Goal: Task Accomplishment & Management: Complete application form

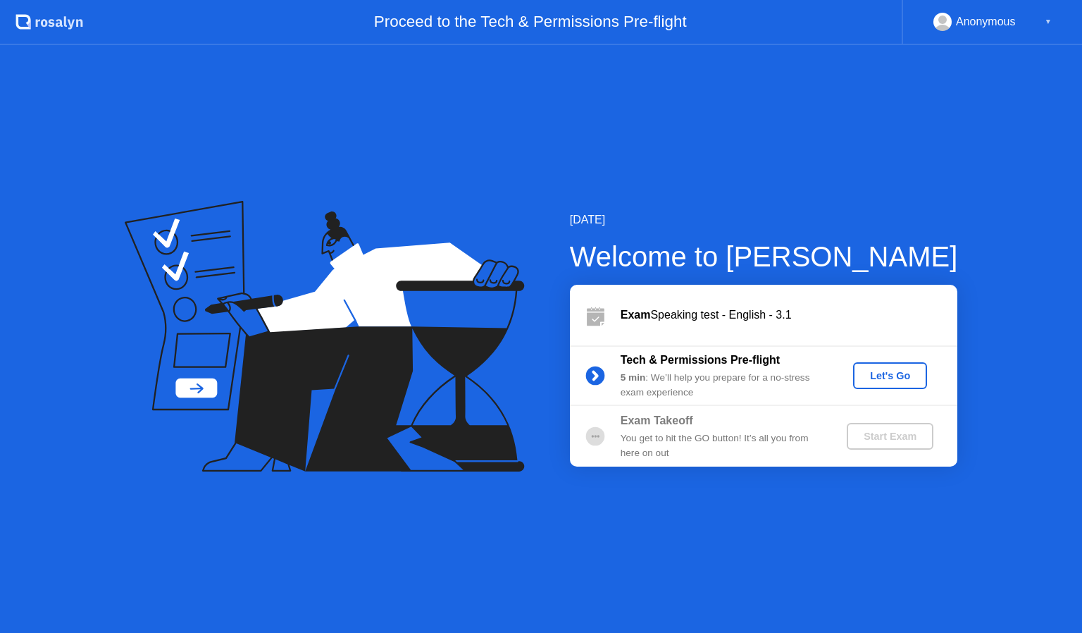
click at [880, 374] on div "Let's Go" at bounding box center [890, 375] width 63 height 11
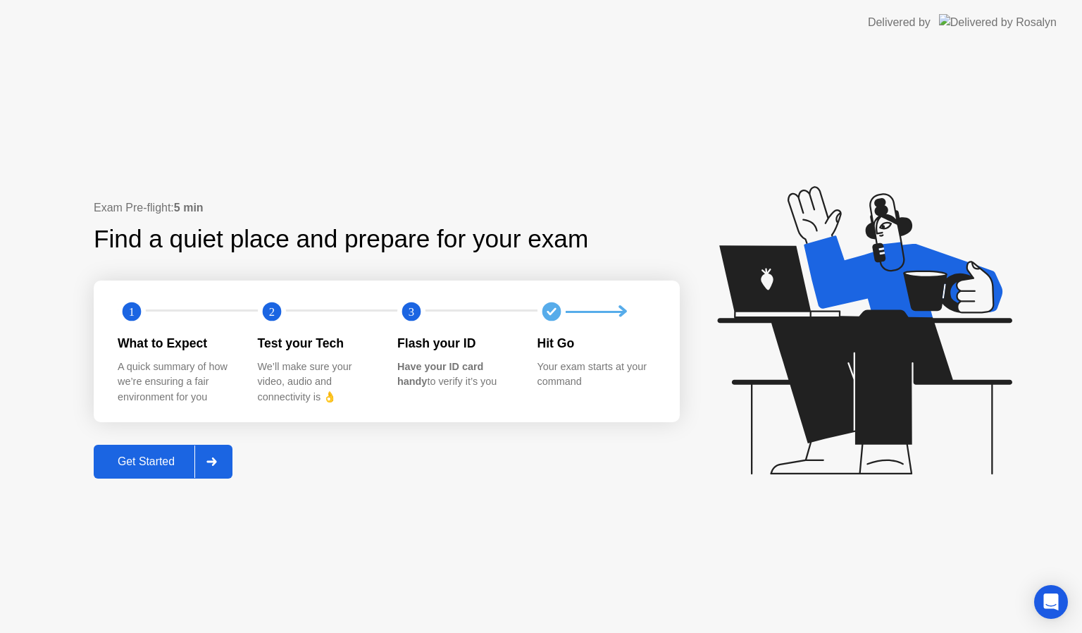
click at [171, 459] on div "Get Started" at bounding box center [146, 461] width 97 height 13
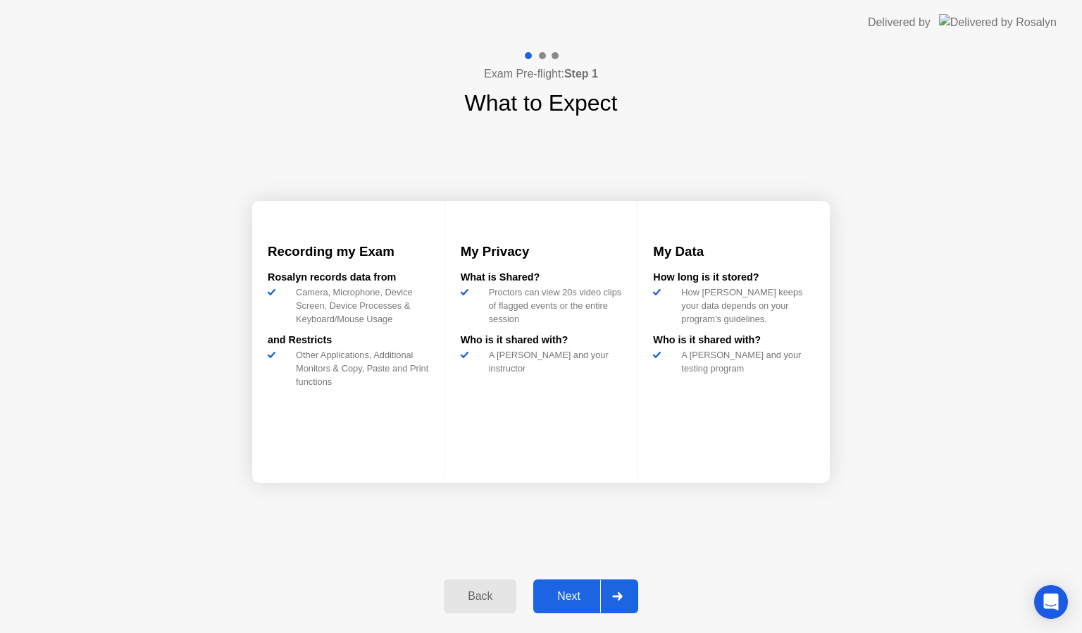
click at [585, 590] on div "Next" at bounding box center [568, 596] width 63 height 13
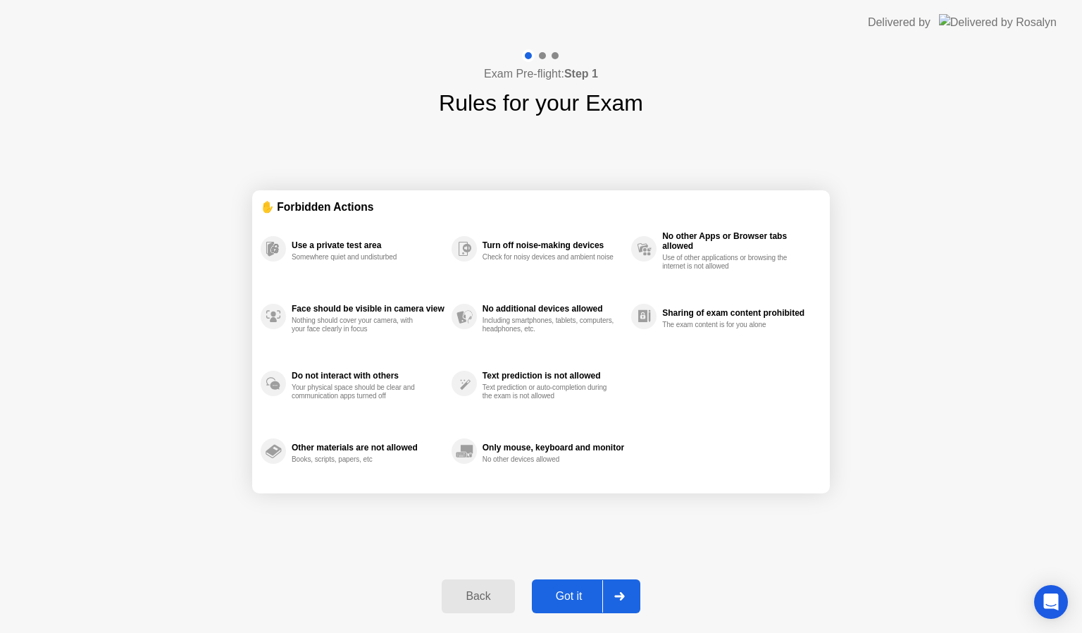
click at [585, 590] on div "Got it" at bounding box center [569, 596] width 66 height 13
select select "**********"
select select "*******"
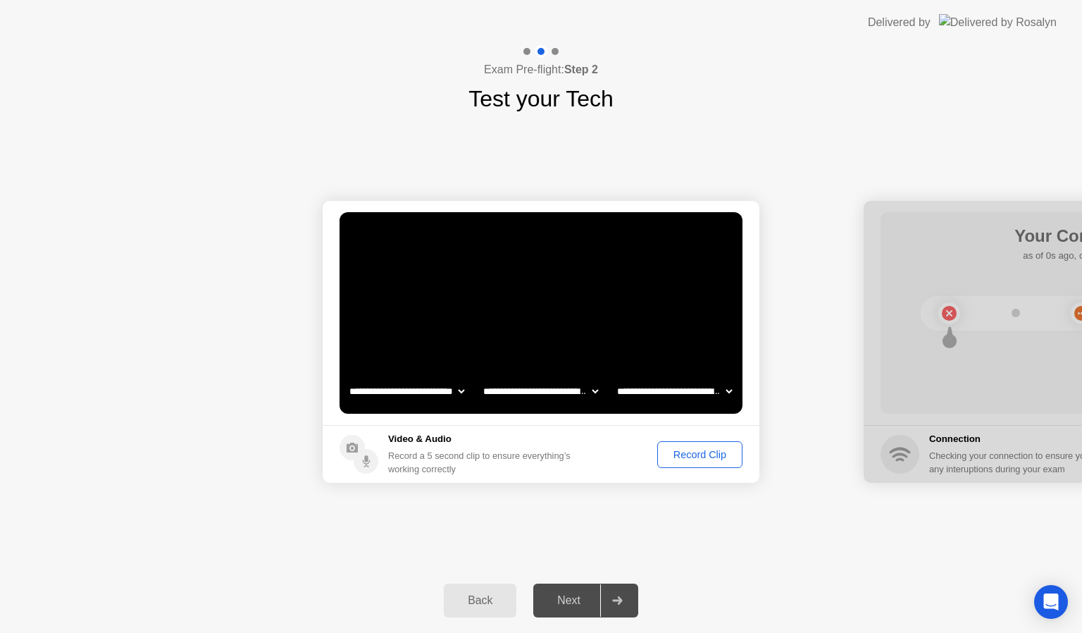
click at [679, 452] on div "Record Clip" at bounding box center [699, 454] width 75 height 11
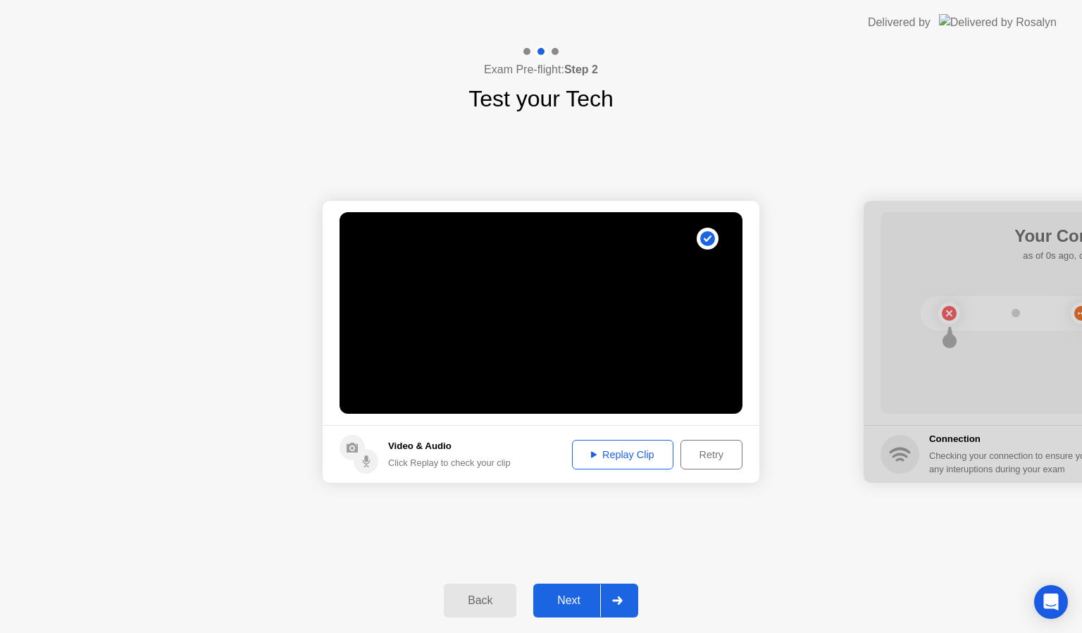
click at [566, 602] on div "Next" at bounding box center [568, 600] width 63 height 13
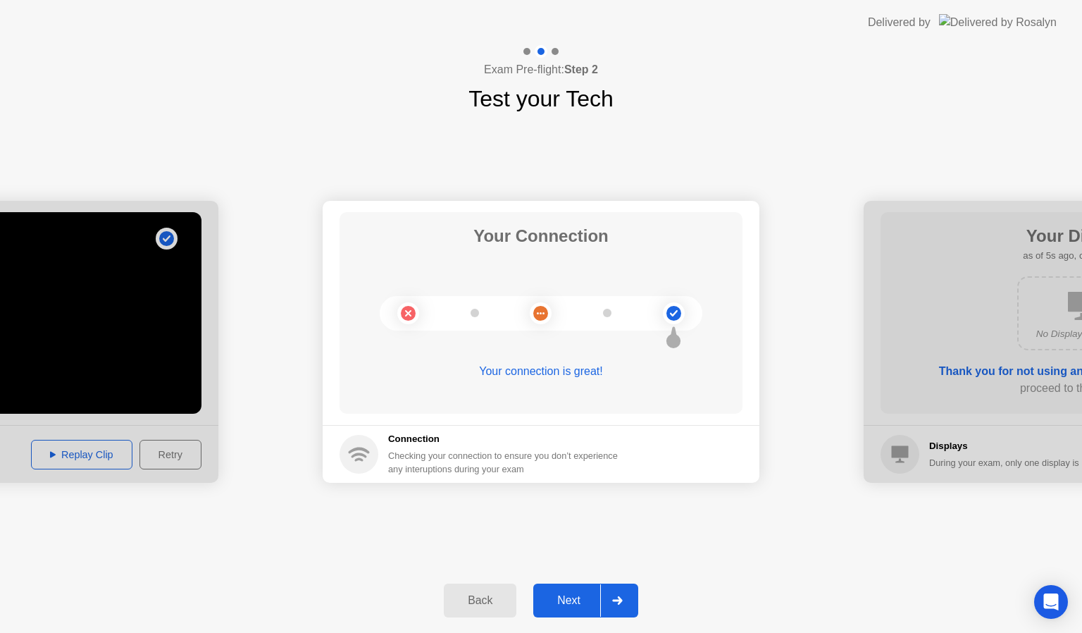
click at [566, 602] on div "Next" at bounding box center [568, 600] width 63 height 13
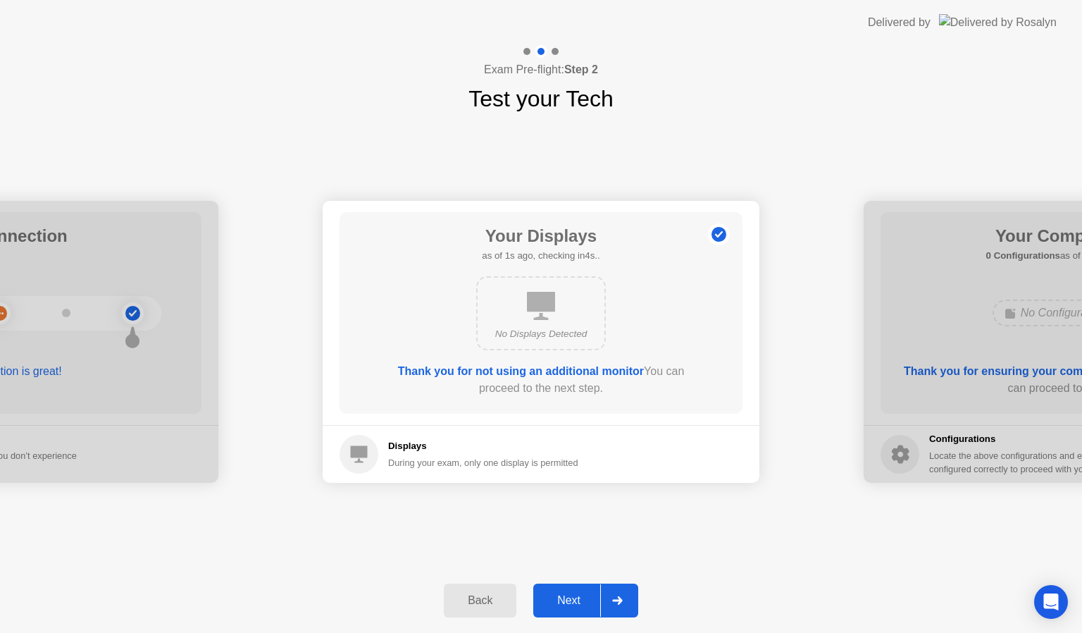
click at [566, 602] on div "Next" at bounding box center [568, 600] width 63 height 13
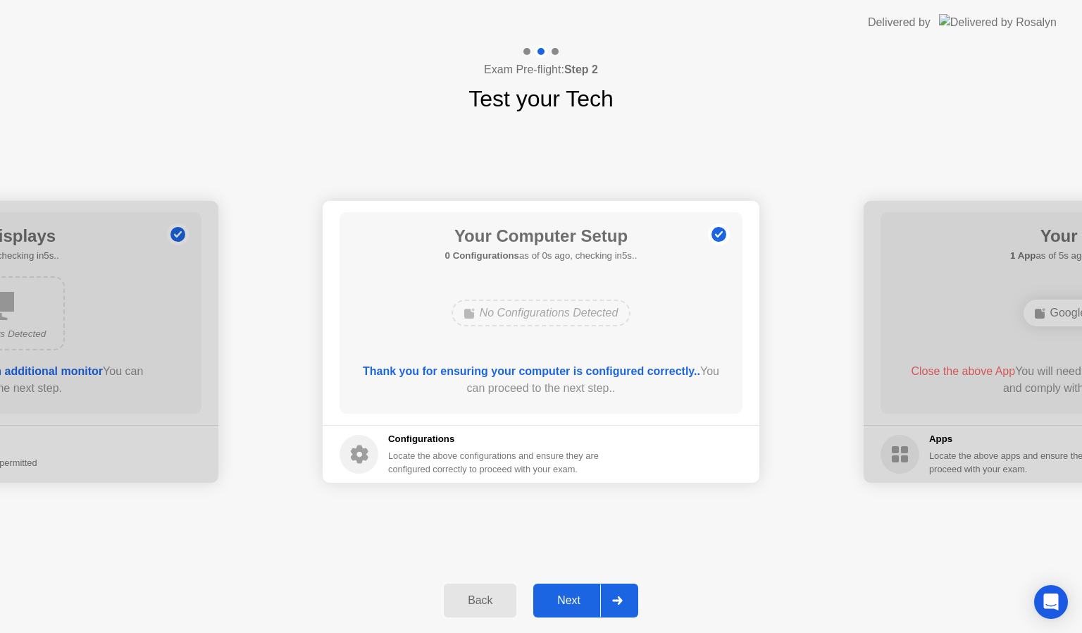
click at [566, 602] on div "Next" at bounding box center [568, 600] width 63 height 13
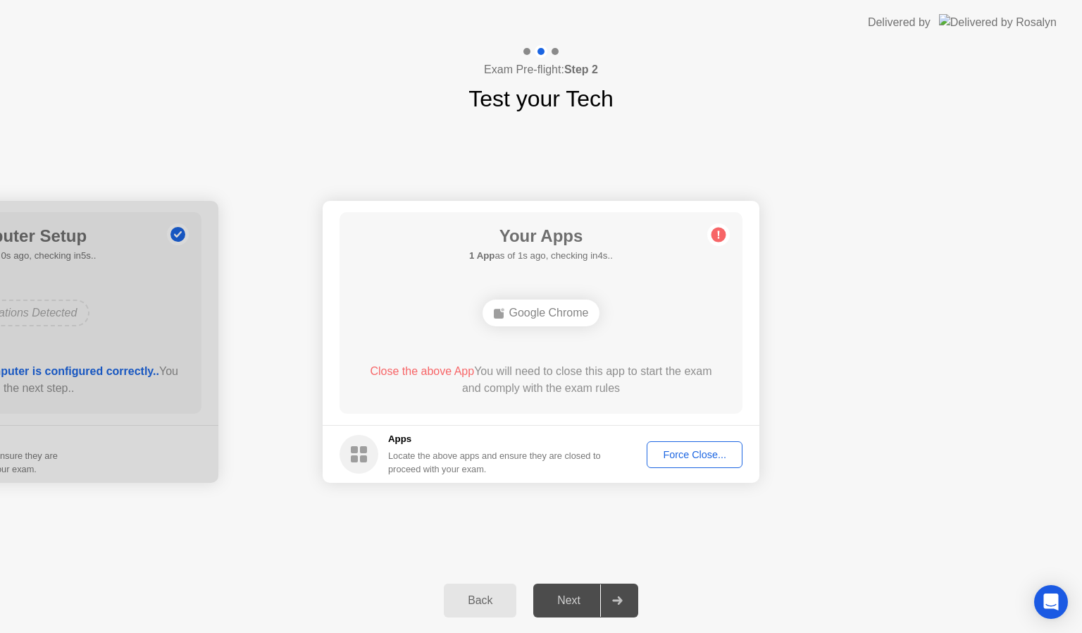
click at [694, 449] on div "Force Close..." at bounding box center [695, 454] width 86 height 11
click at [677, 449] on div "Force Close..." at bounding box center [695, 454] width 86 height 11
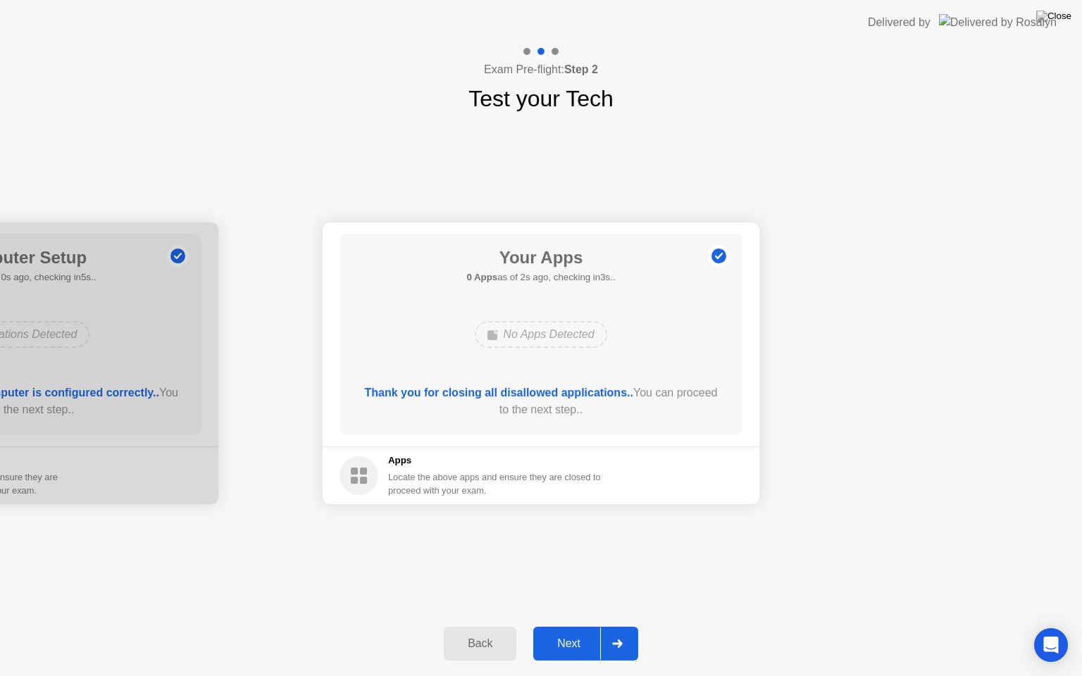
click at [570, 632] on div "Next" at bounding box center [568, 643] width 63 height 13
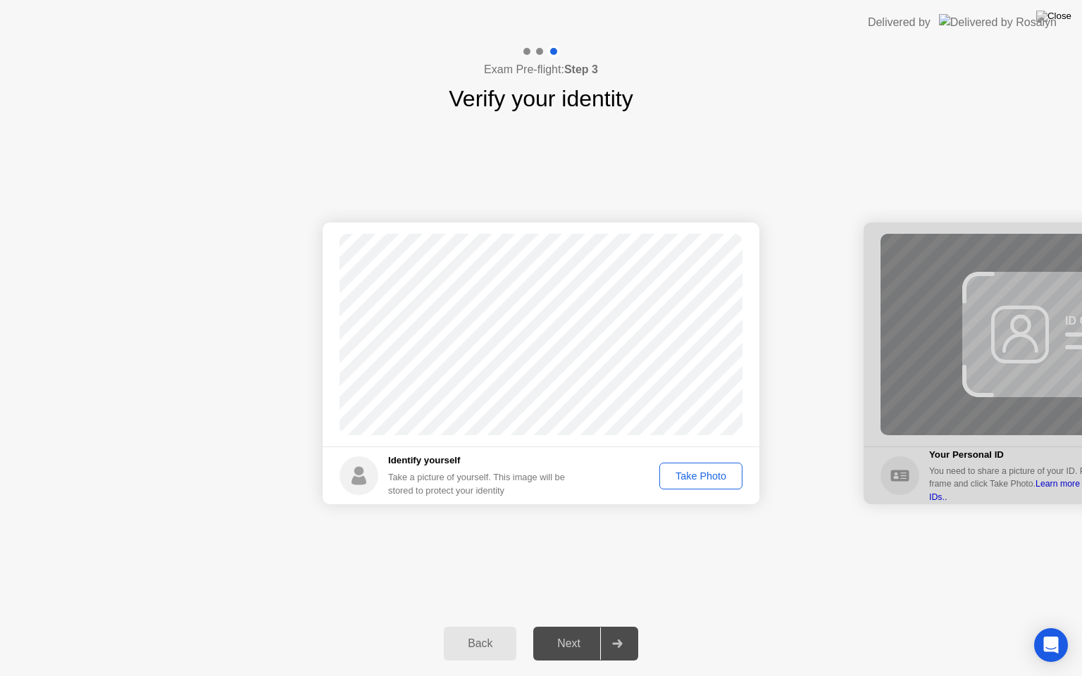
click at [713, 475] on div "Take Photo" at bounding box center [700, 476] width 73 height 11
click at [571, 632] on div "Next" at bounding box center [568, 643] width 63 height 13
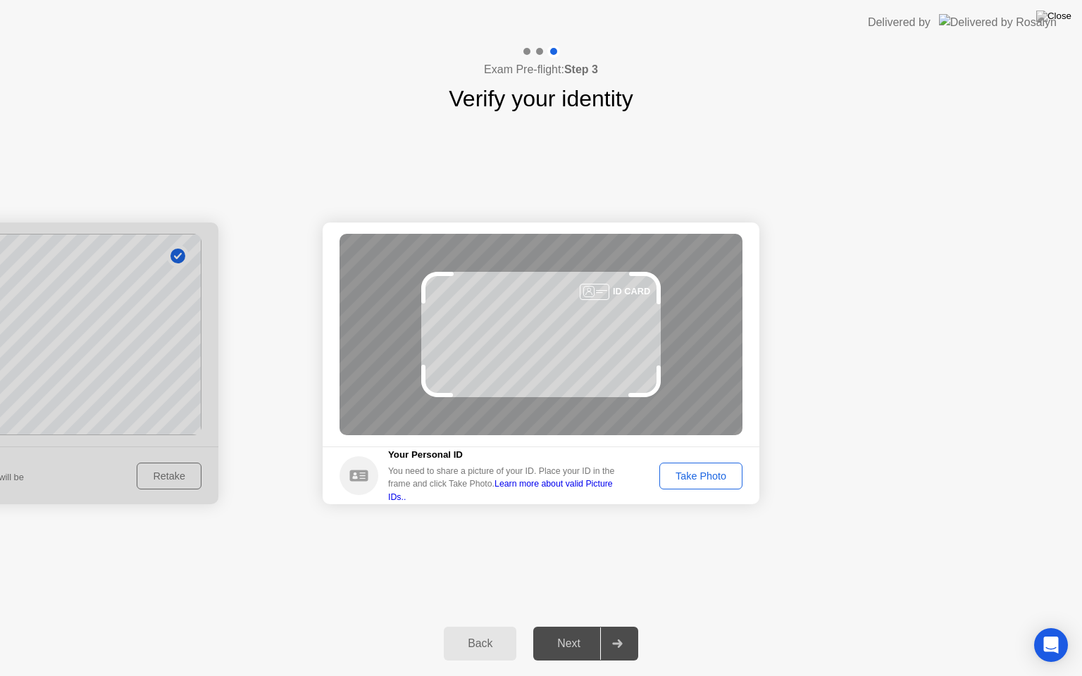
click at [571, 632] on div "Next" at bounding box center [568, 643] width 63 height 13
click at [704, 481] on div "Take Photo" at bounding box center [700, 476] width 73 height 11
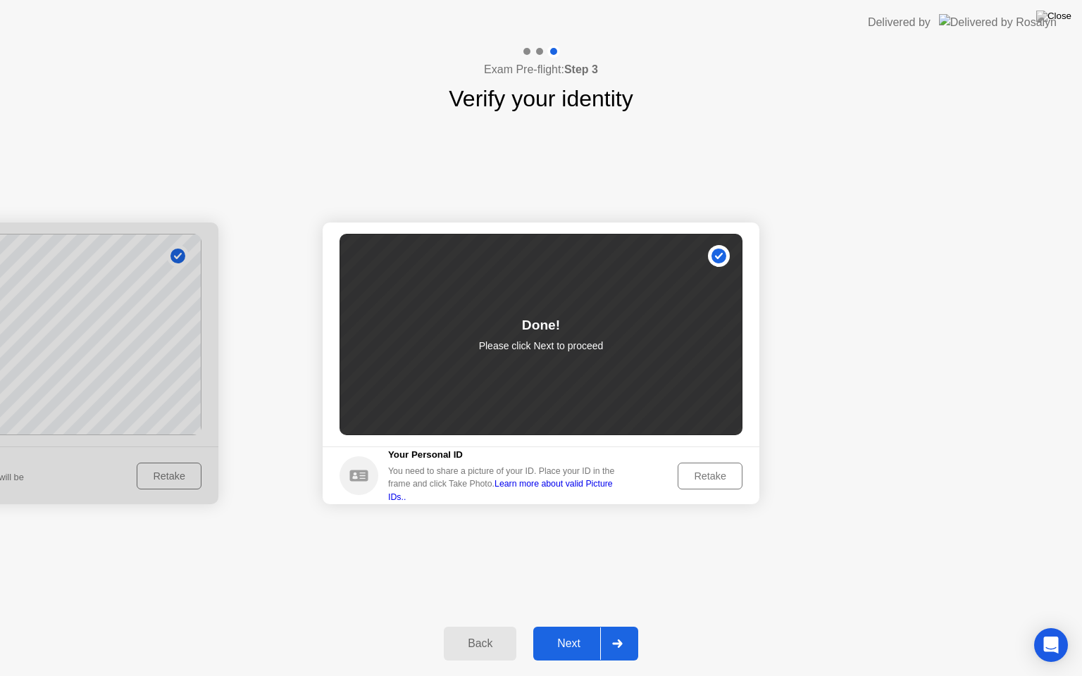
click at [565, 632] on div "Next" at bounding box center [568, 643] width 63 height 13
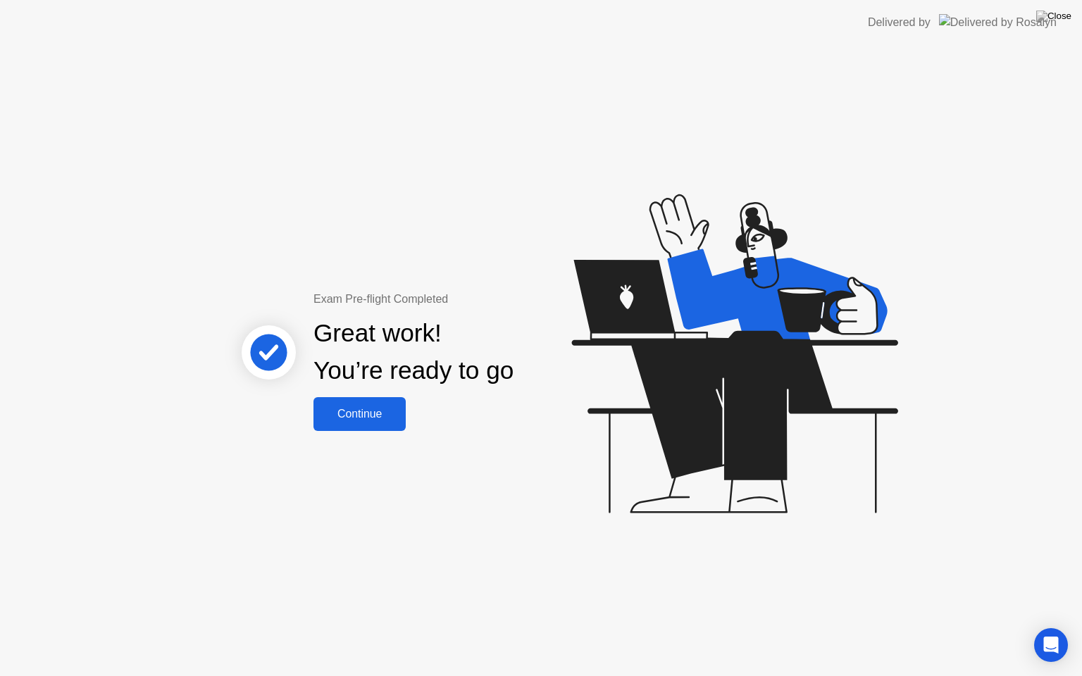
click at [365, 409] on div "Continue" at bounding box center [360, 414] width 84 height 13
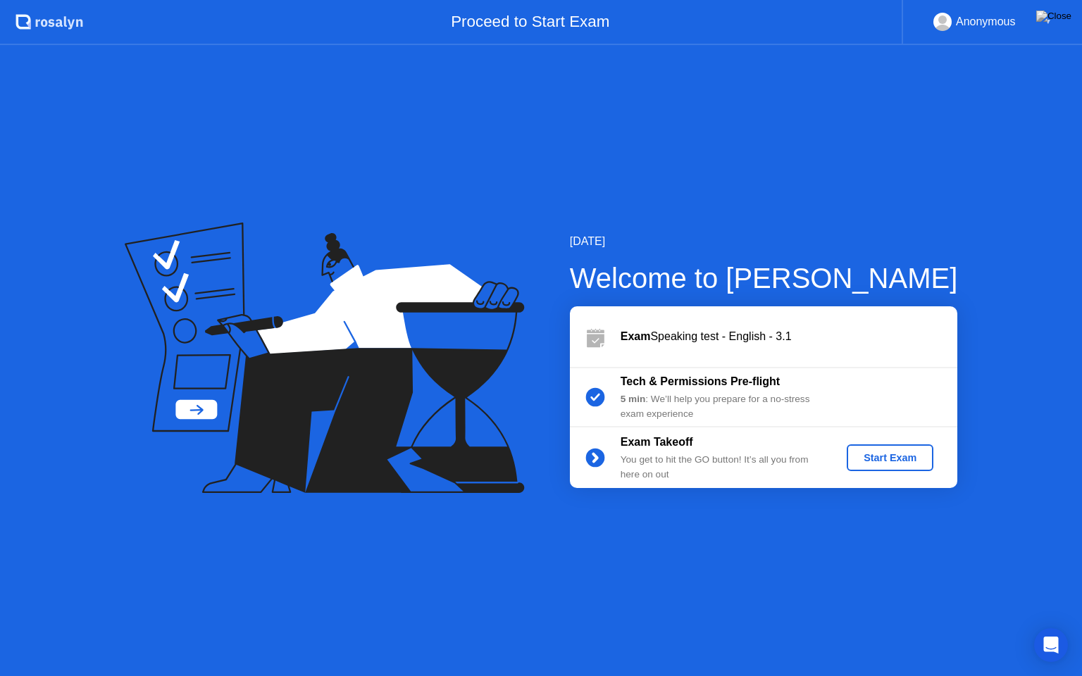
click at [879, 452] on div "Start Exam" at bounding box center [889, 457] width 75 height 11
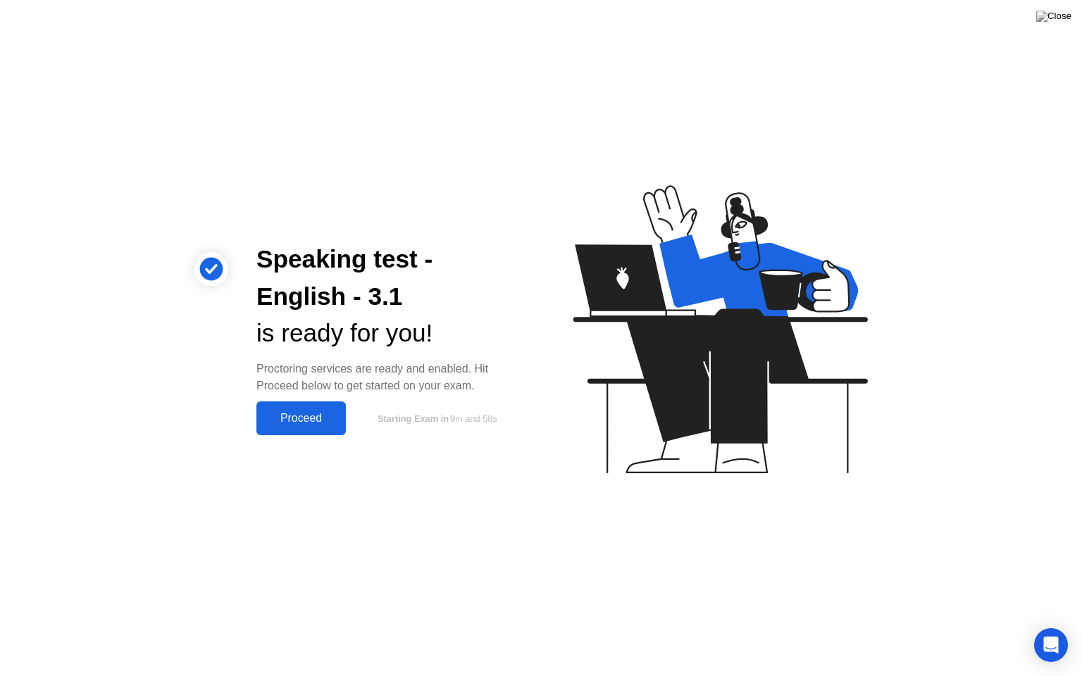
click at [304, 408] on button "Proceed" at bounding box center [300, 419] width 89 height 34
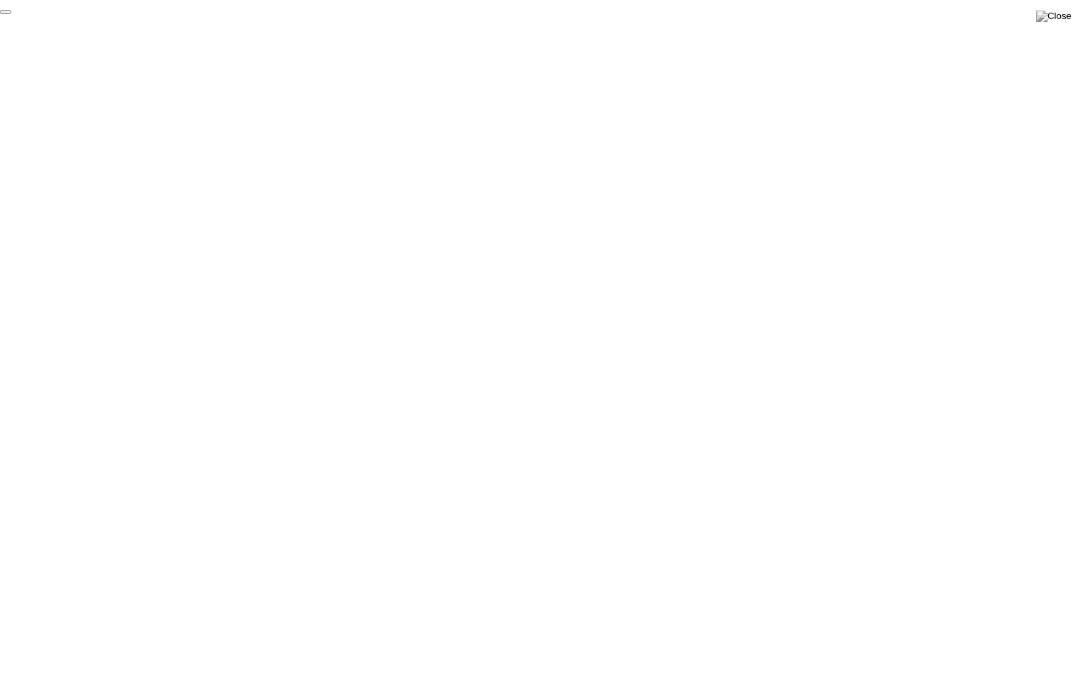
click div "End Proctoring Session"
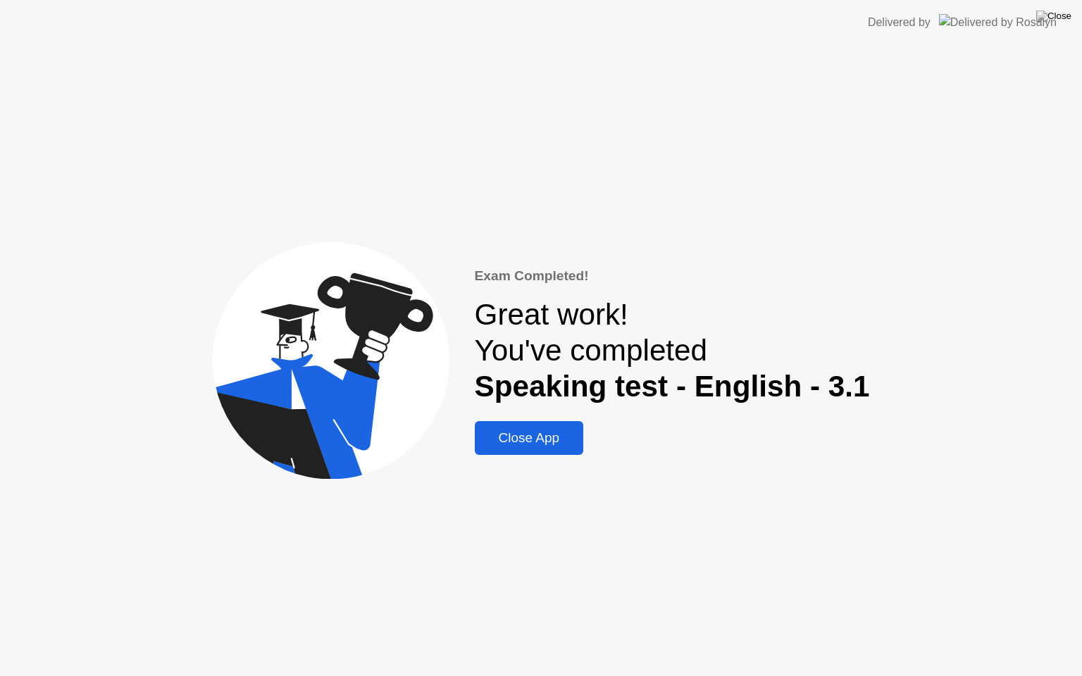
click at [527, 444] on div "Close App" at bounding box center [529, 437] width 101 height 15
